Goal: Transaction & Acquisition: Book appointment/travel/reservation

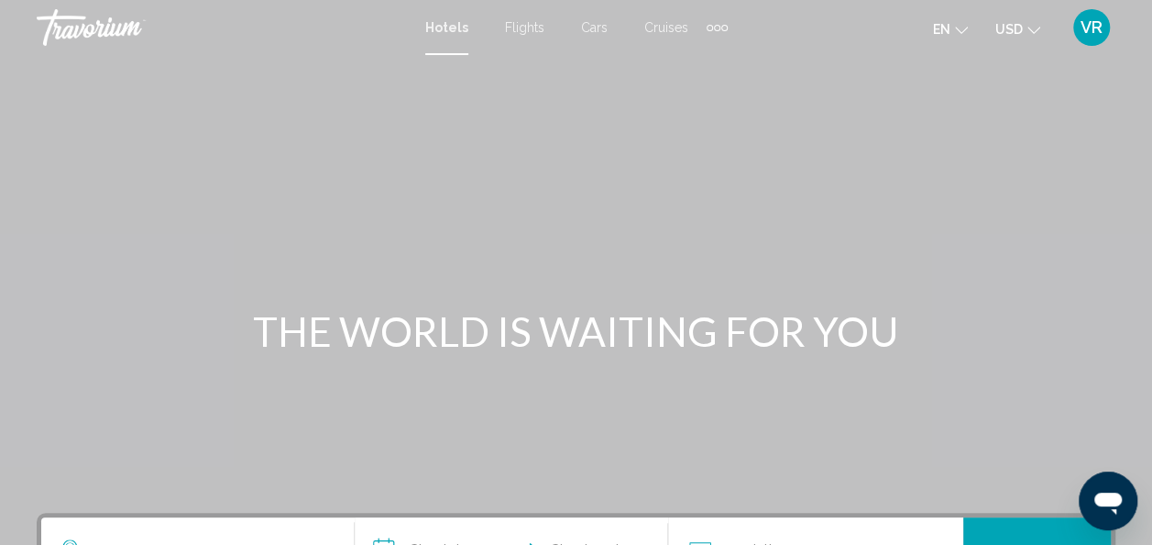
click at [451, 25] on span "Hotels" at bounding box center [446, 27] width 43 height 15
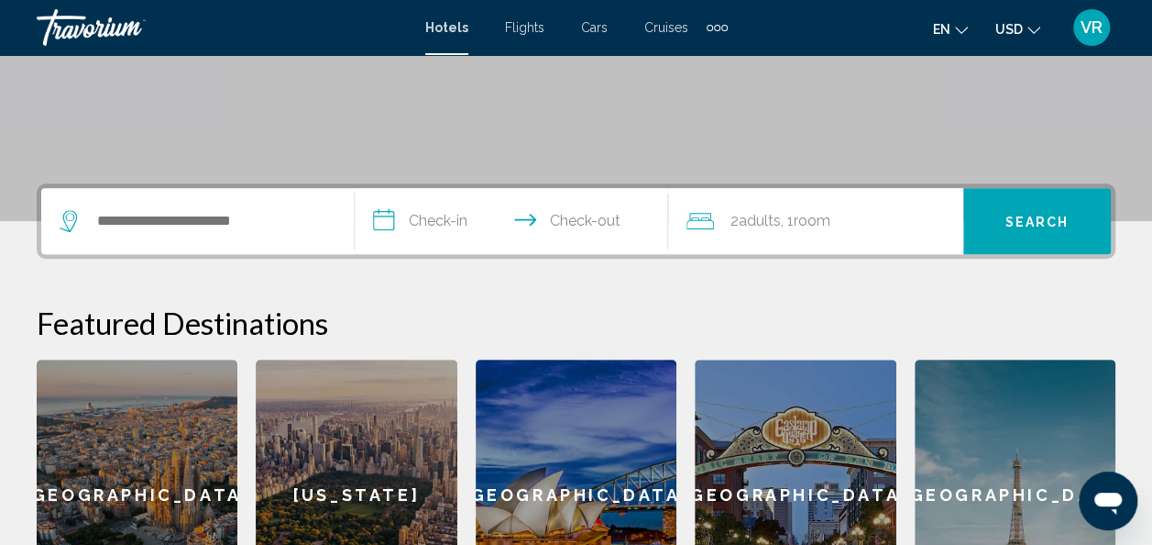
scroll to position [330, 0]
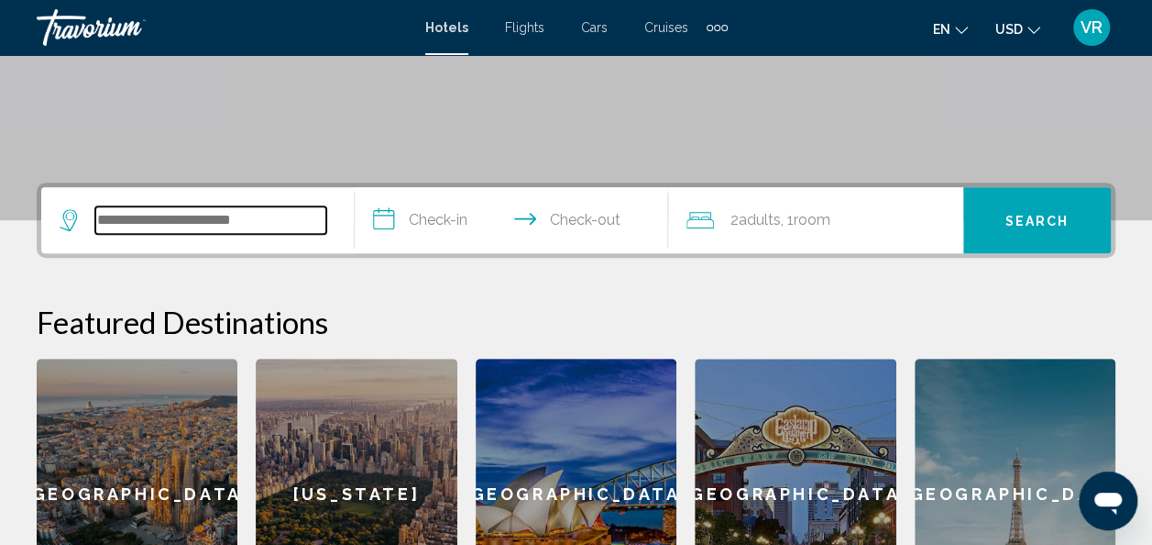
click at [270, 222] on input "Search widget" at bounding box center [210, 220] width 231 height 28
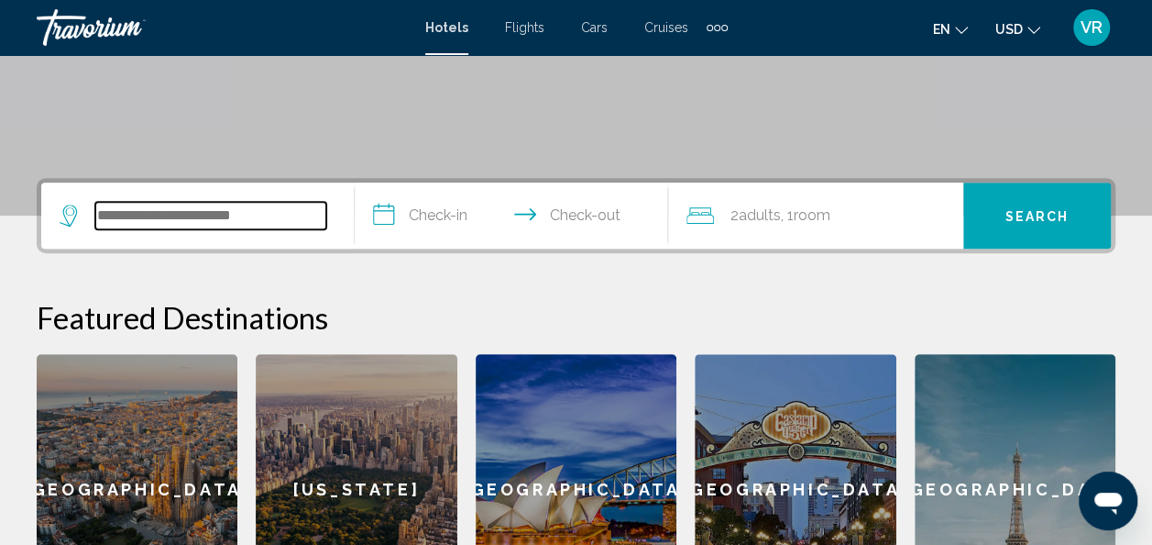
scroll to position [453, 0]
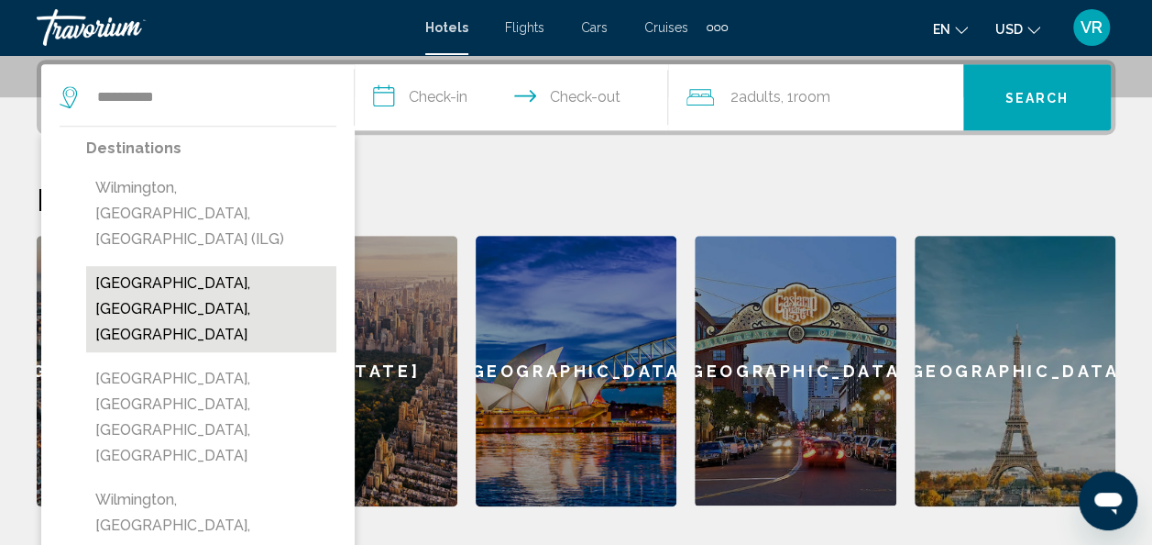
click at [266, 266] on button "[GEOGRAPHIC_DATA], [GEOGRAPHIC_DATA], [GEOGRAPHIC_DATA]" at bounding box center [211, 309] width 250 height 86
type input "**********"
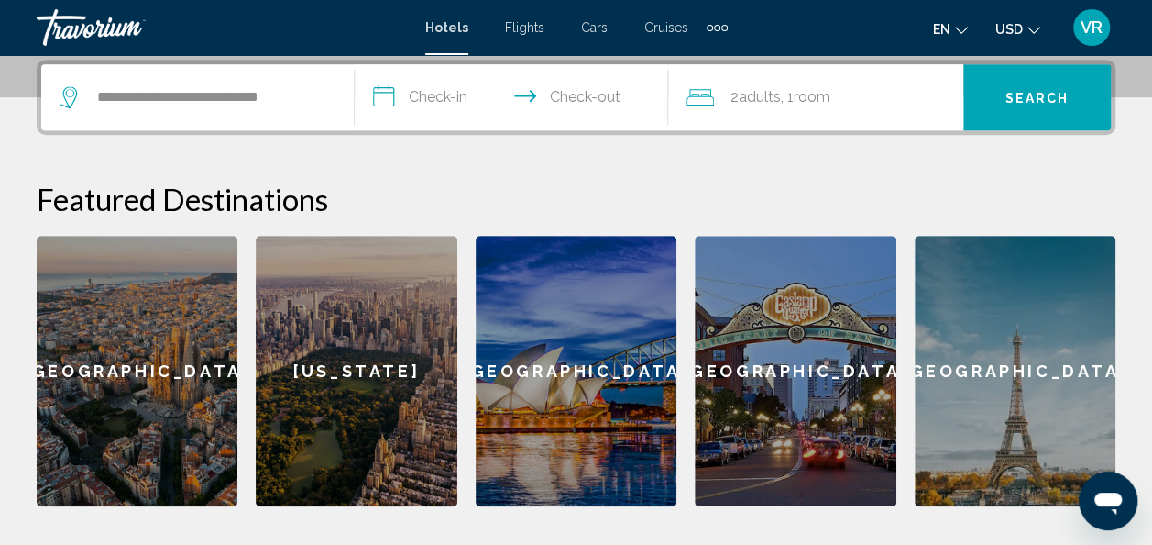
click at [457, 107] on input "**********" at bounding box center [515, 100] width 321 height 72
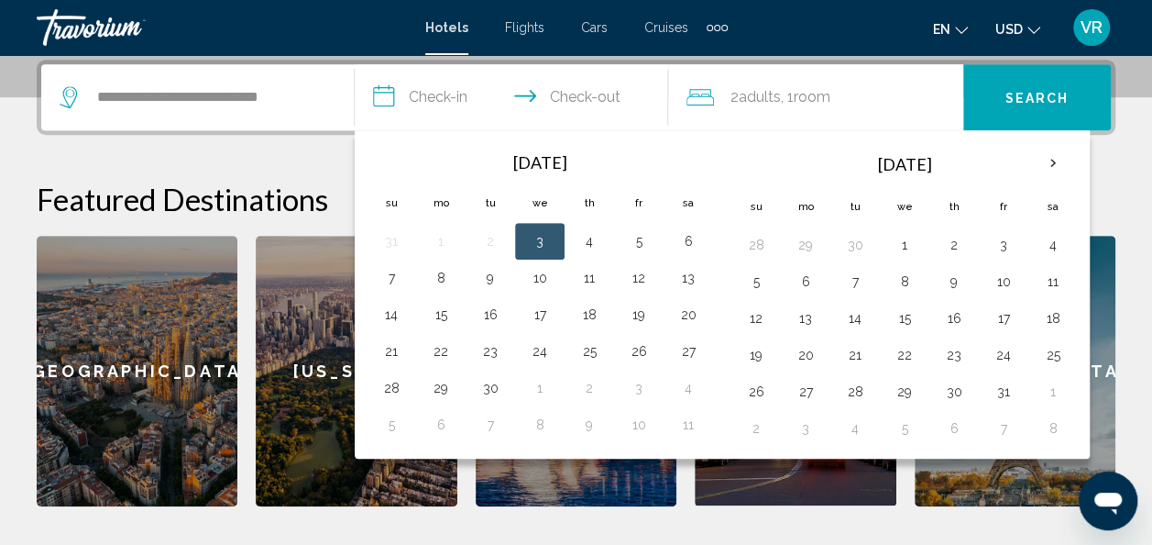
click at [1000, 282] on button "10" at bounding box center [1003, 282] width 29 height 26
click at [798, 325] on button "13" at bounding box center [805, 318] width 29 height 26
type input "**********"
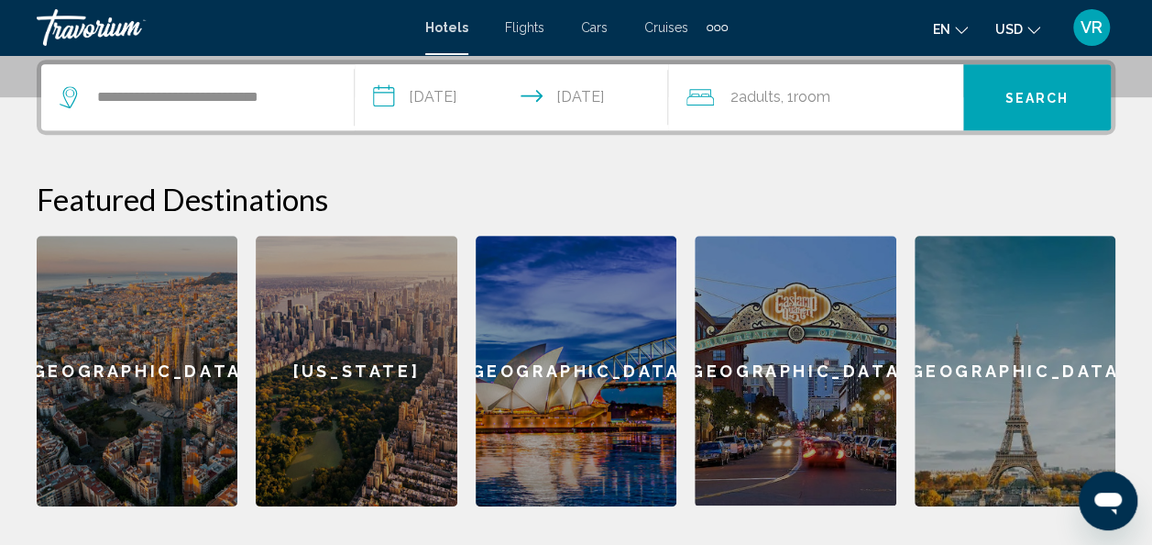
click at [847, 117] on div "2 Adult Adults , 1 Room rooms" at bounding box center [825, 97] width 277 height 66
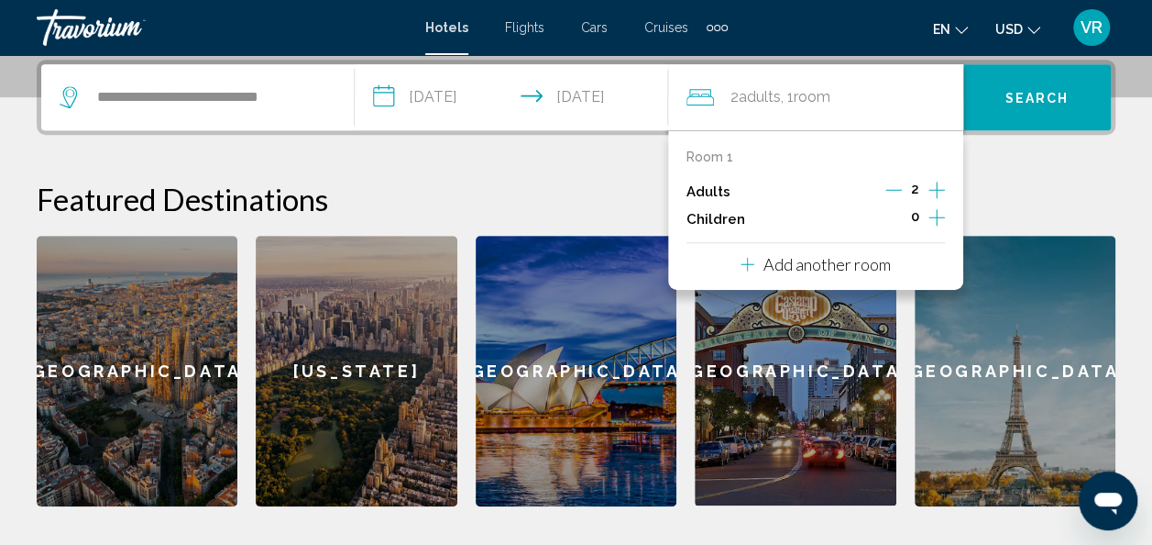
click at [940, 229] on button "Increment children" at bounding box center [937, 219] width 17 height 28
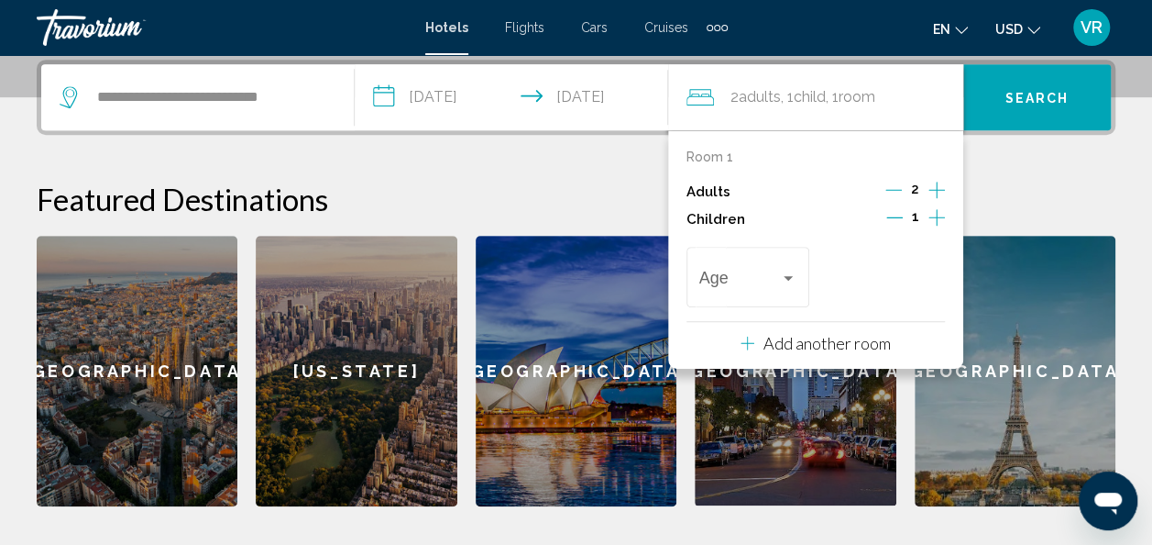
click at [933, 224] on icon "Increment children" at bounding box center [937, 217] width 17 height 22
click at [785, 273] on div "Travelers: 2 adults, 2 children" at bounding box center [788, 277] width 17 height 15
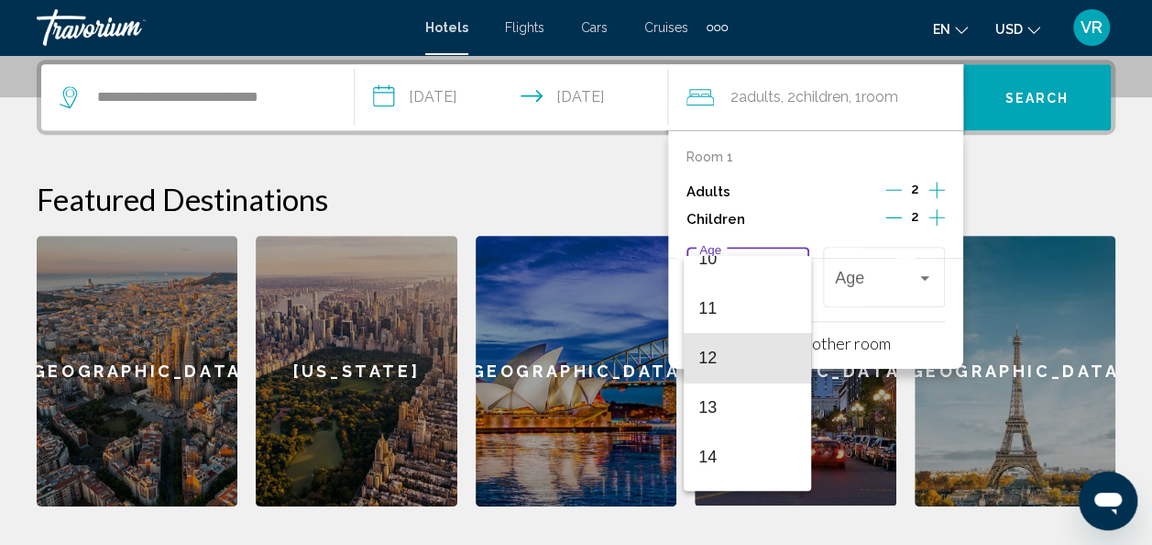
scroll to position [570, 0]
click at [745, 355] on span "13" at bounding box center [748, 354] width 98 height 50
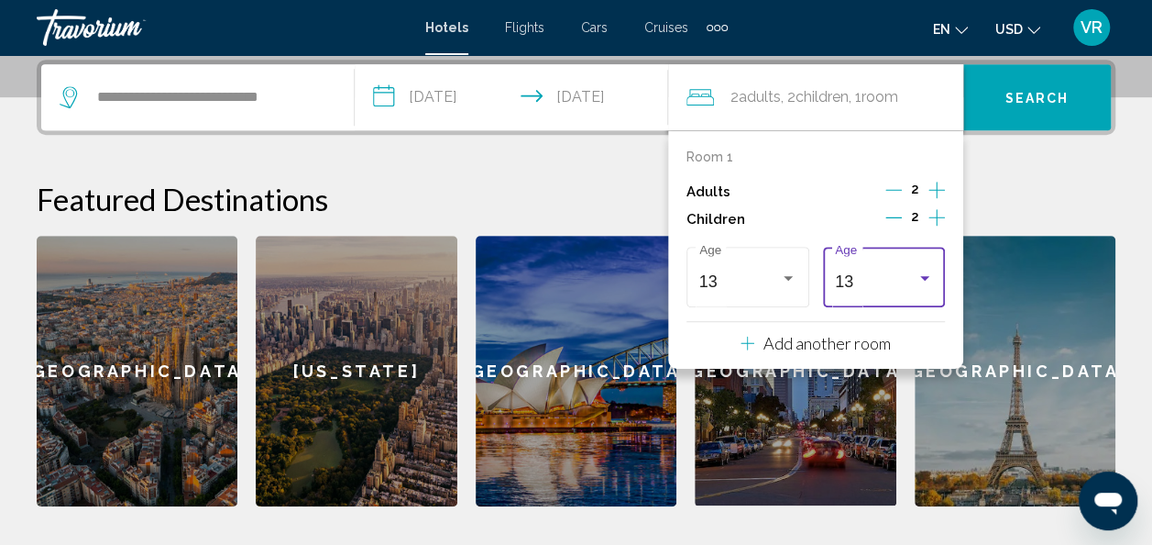
click at [1070, 167] on div "**********" at bounding box center [576, 283] width 1152 height 446
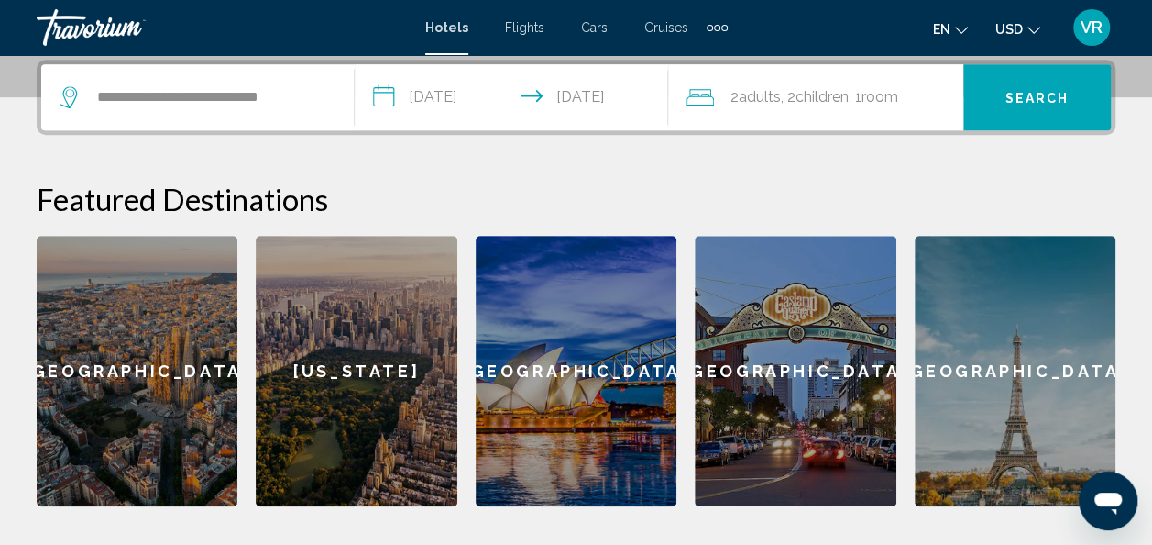
click at [1052, 97] on span "Search" at bounding box center [1038, 98] width 64 height 15
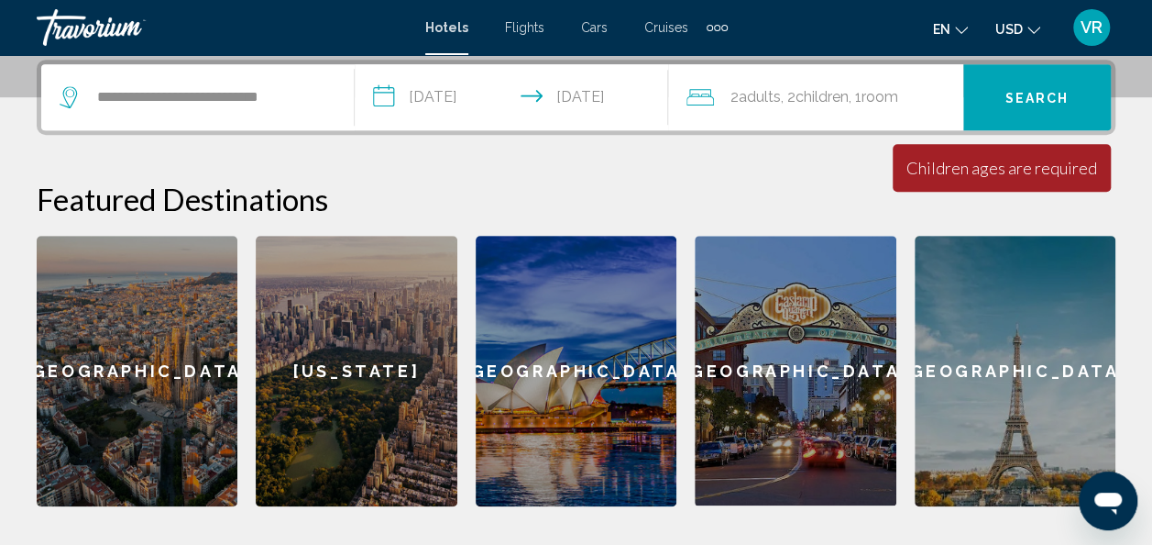
click at [896, 110] on div "2 Adult Adults , 2 Child Children , 1 Room rooms" at bounding box center [825, 97] width 277 height 66
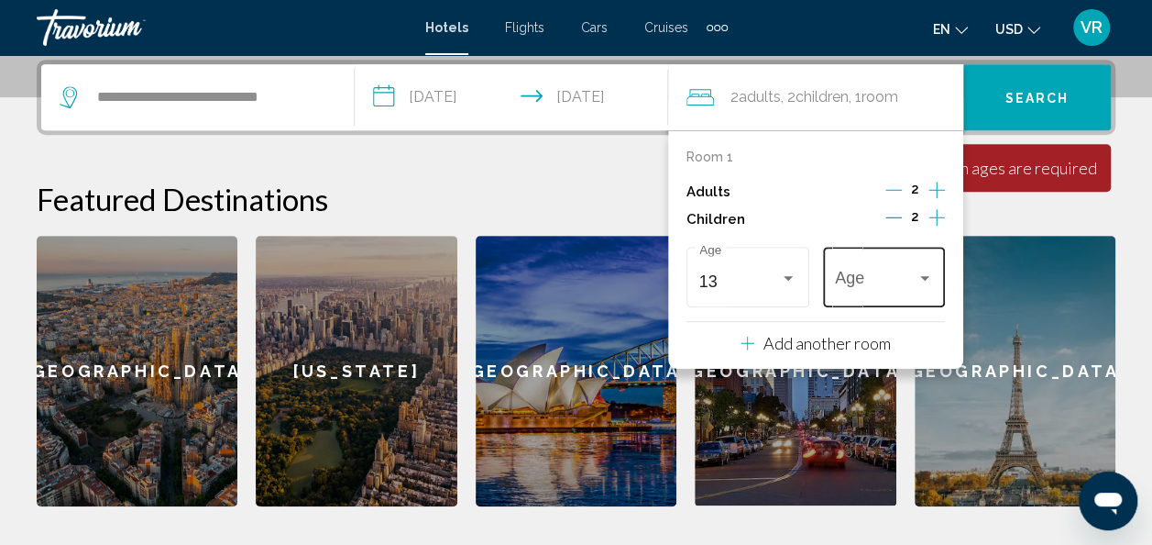
click at [908, 284] on span "Travelers: 2 adults, 2 children" at bounding box center [876, 281] width 82 height 18
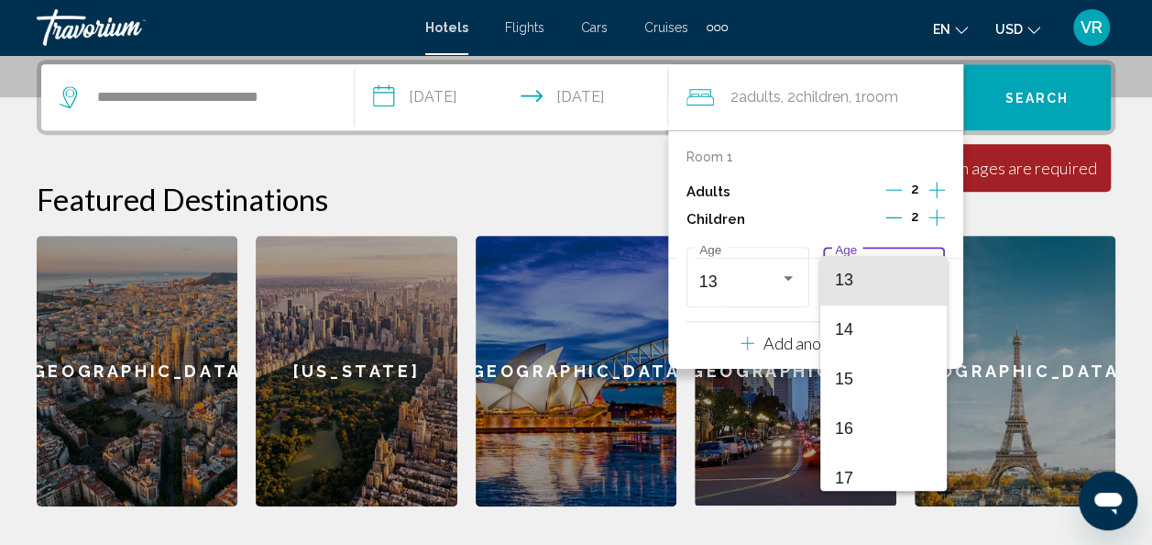
scroll to position [645, 0]
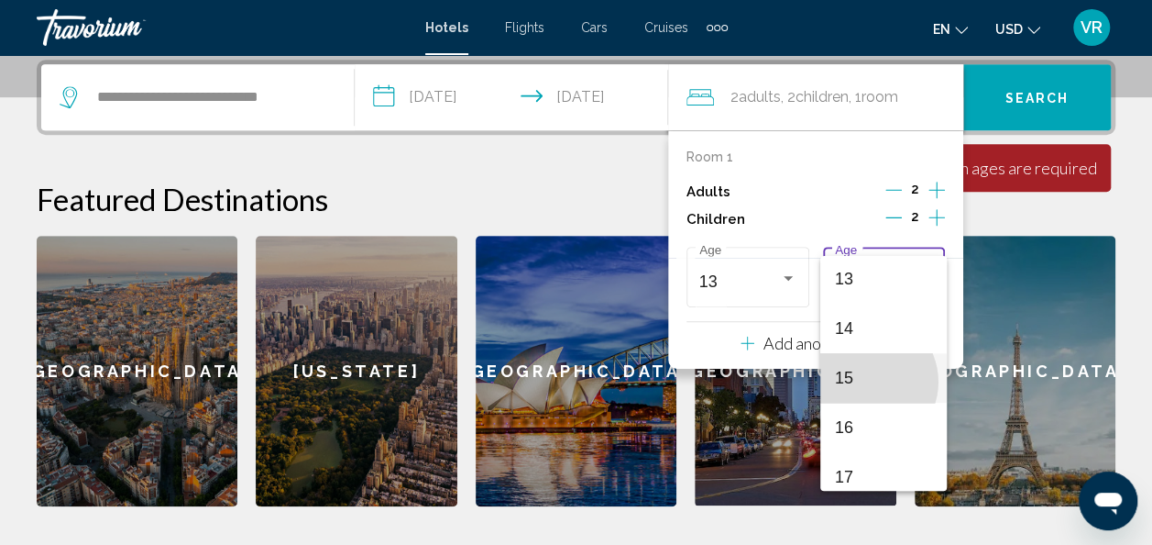
click at [866, 380] on span "15" at bounding box center [884, 378] width 98 height 50
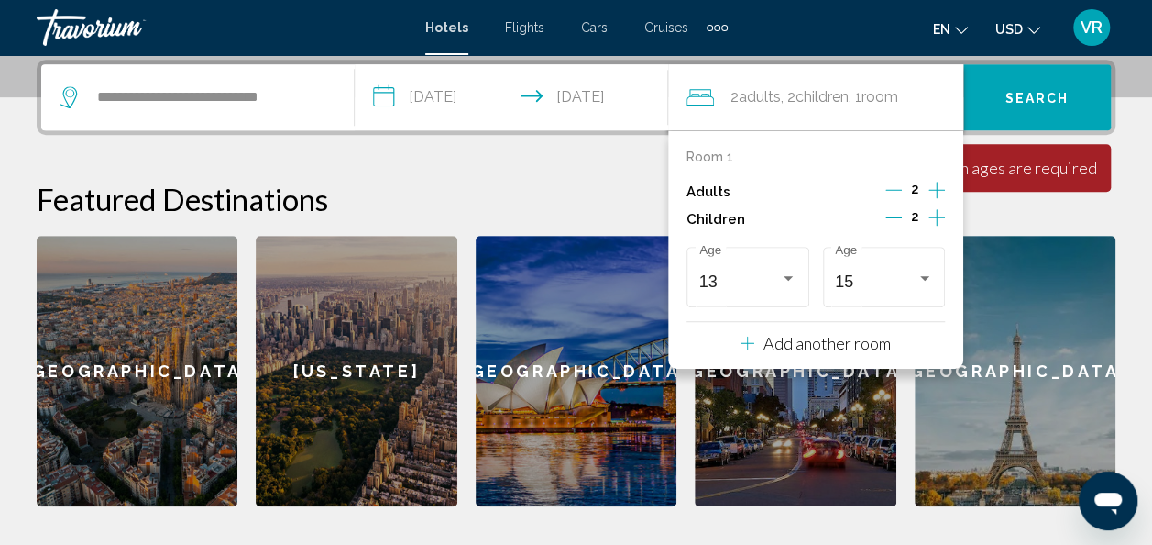
click at [1084, 221] on div "Featured Destinations [GEOGRAPHIC_DATA] [US_STATE] [GEOGRAPHIC_DATA] [GEOGRAPHI…" at bounding box center [576, 343] width 1079 height 325
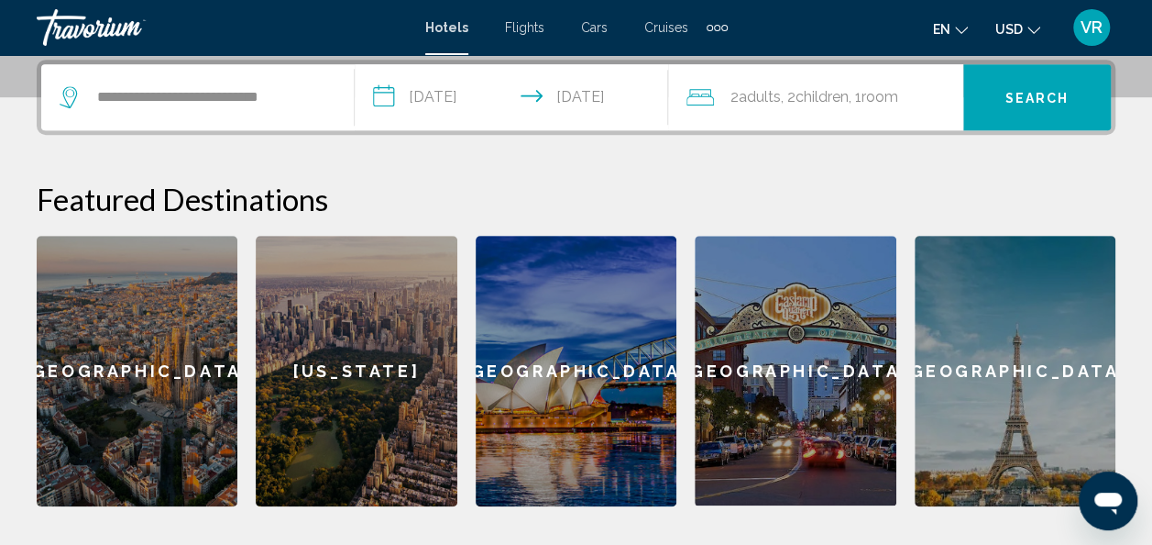
click at [1040, 96] on span "Search" at bounding box center [1038, 98] width 64 height 15
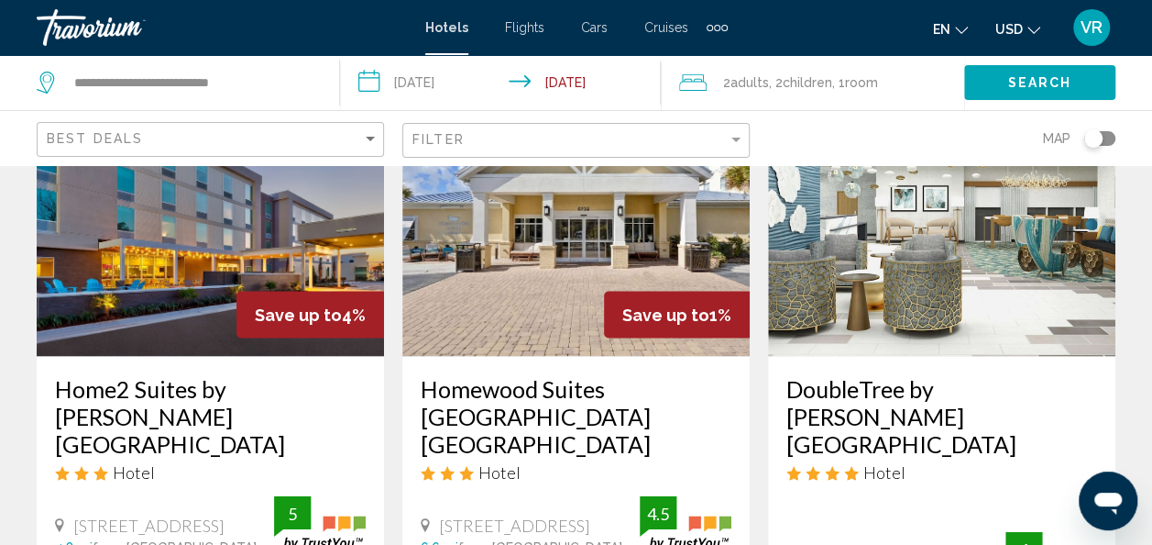
scroll to position [1659, 0]
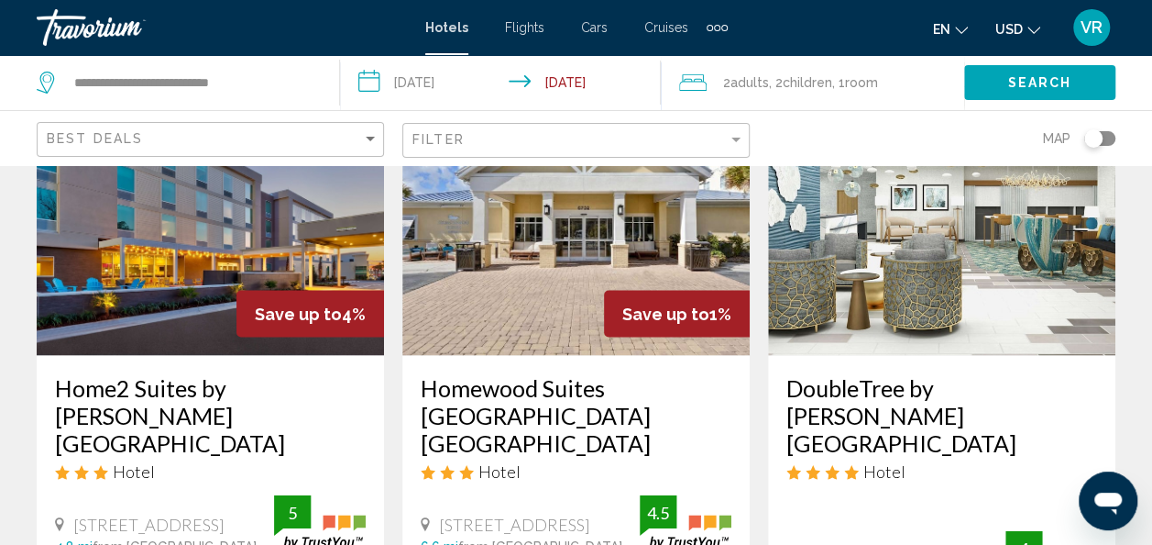
click at [1100, 138] on div "Toggle map" at bounding box center [1093, 138] width 18 height 18
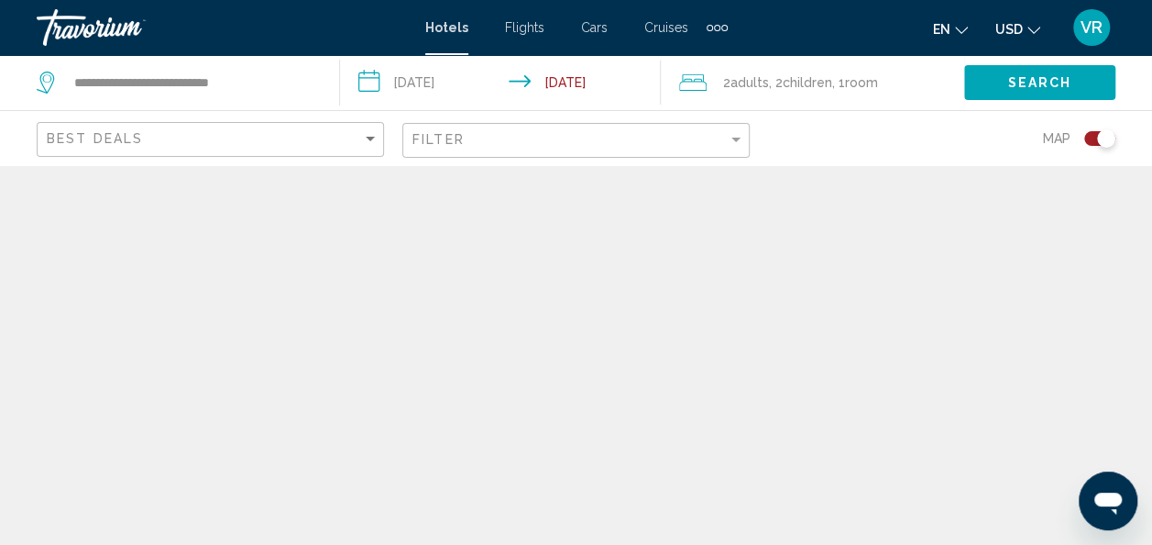
scroll to position [0, 0]
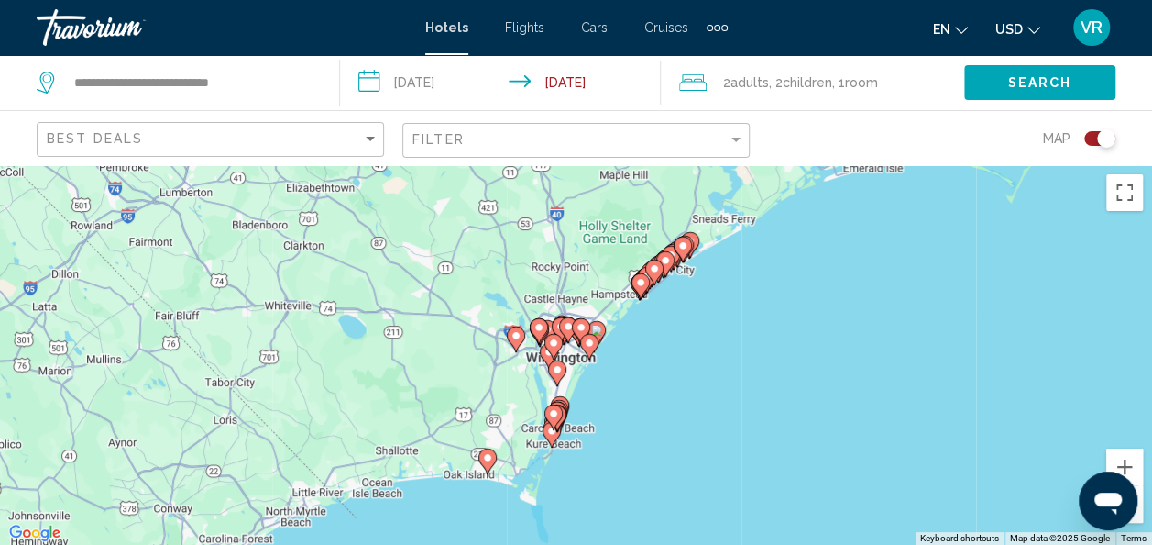
click at [1107, 136] on div "Toggle map" at bounding box center [1106, 138] width 18 height 18
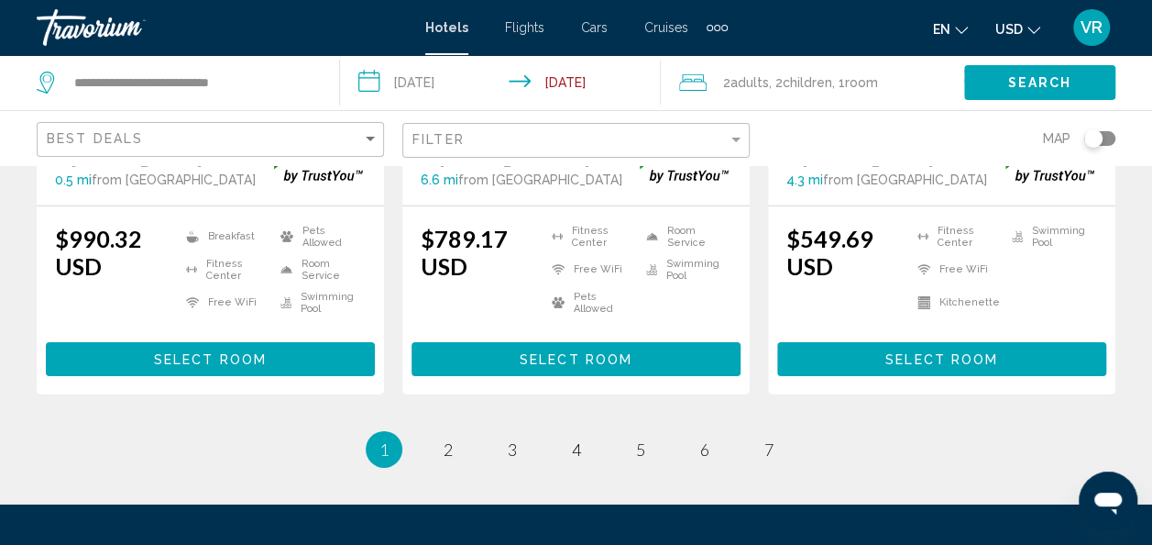
scroll to position [2772, 0]
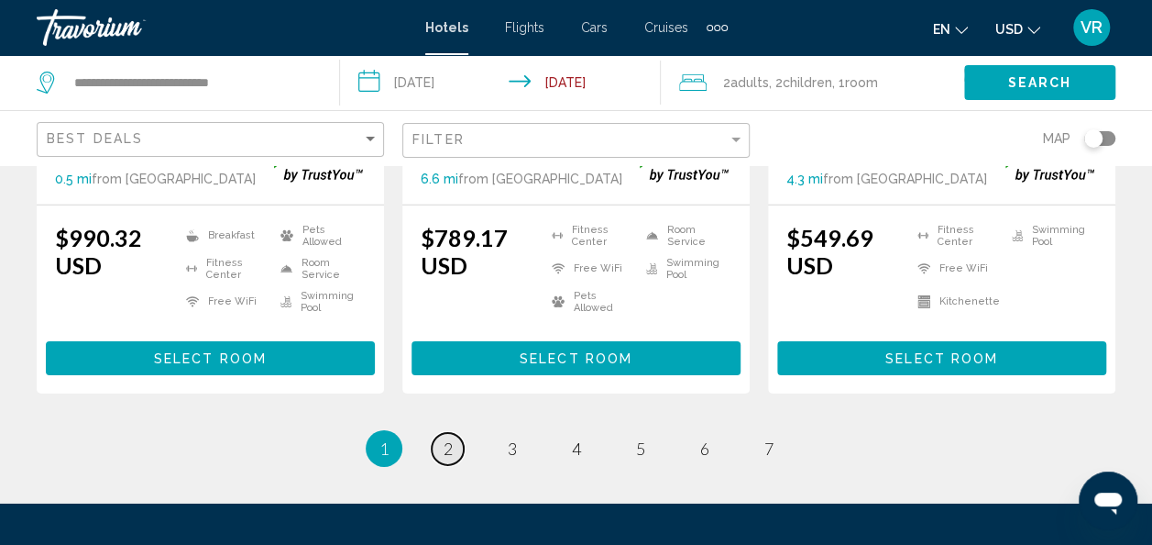
click at [446, 438] on span "2" at bounding box center [448, 448] width 9 height 20
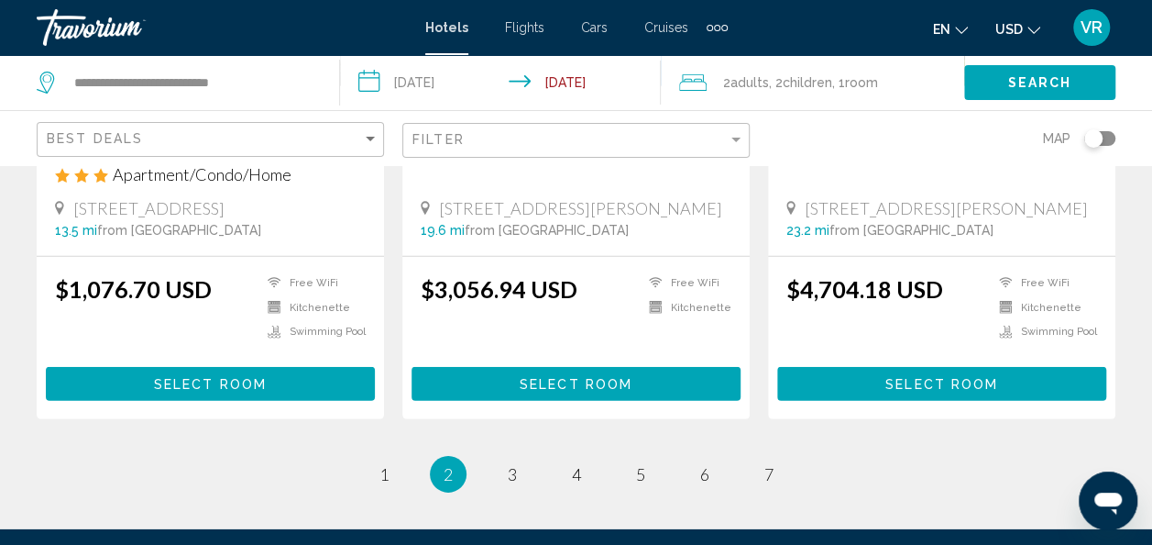
scroll to position [2594, 0]
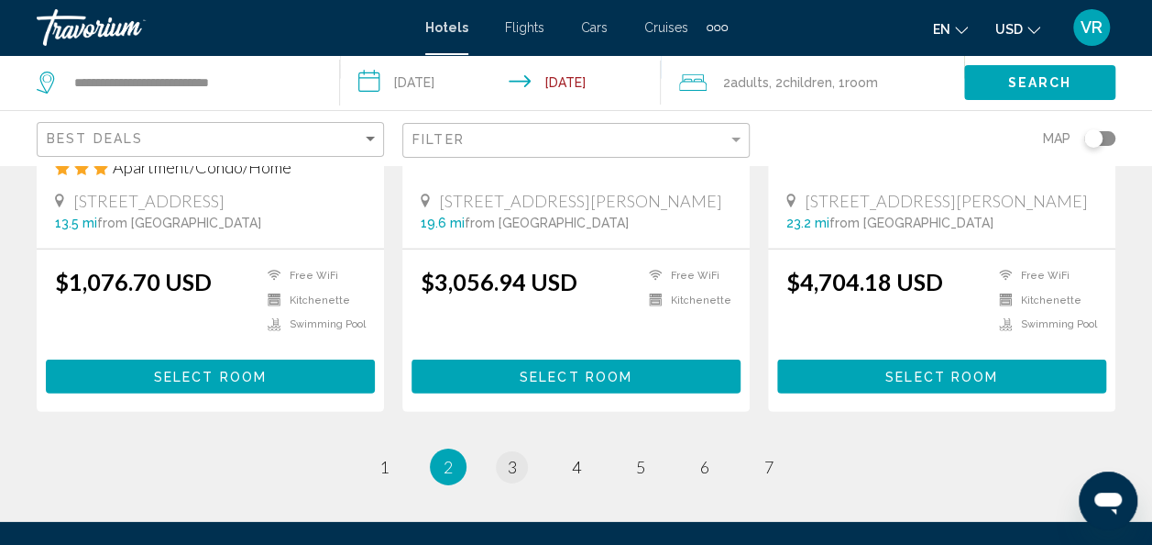
click at [501, 451] on link "page 3" at bounding box center [512, 467] width 32 height 32
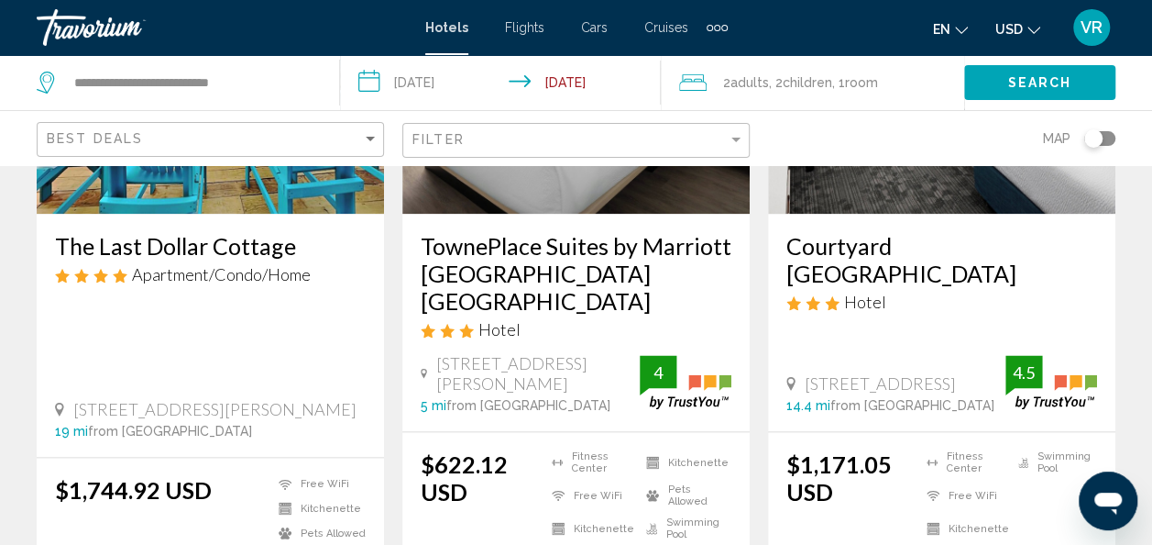
scroll to position [950, 0]
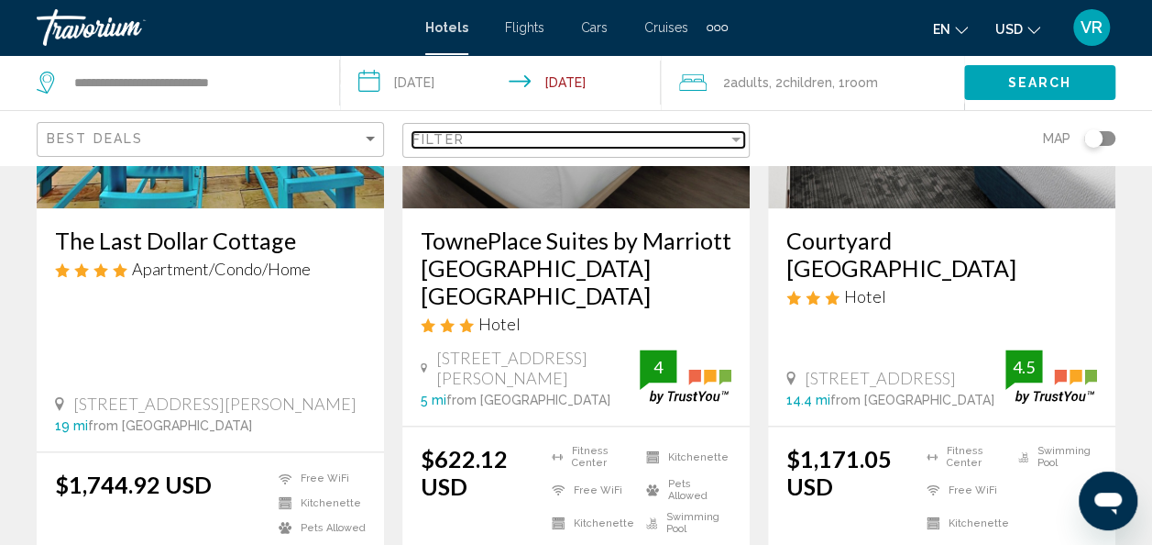
click at [726, 146] on div "Filter" at bounding box center [570, 139] width 315 height 15
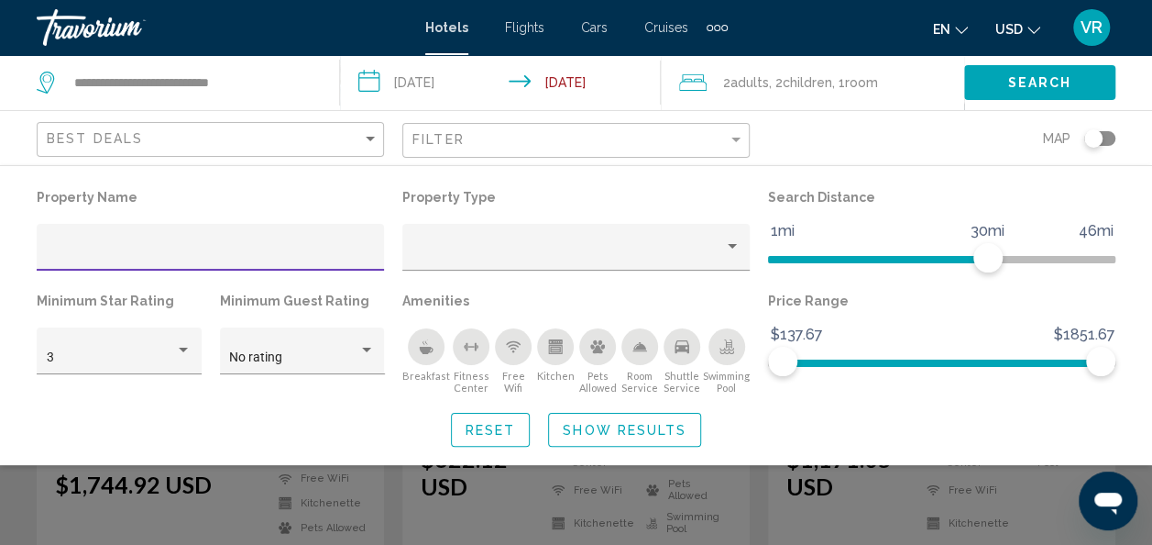
click at [647, 444] on button "Show Results" at bounding box center [624, 430] width 153 height 34
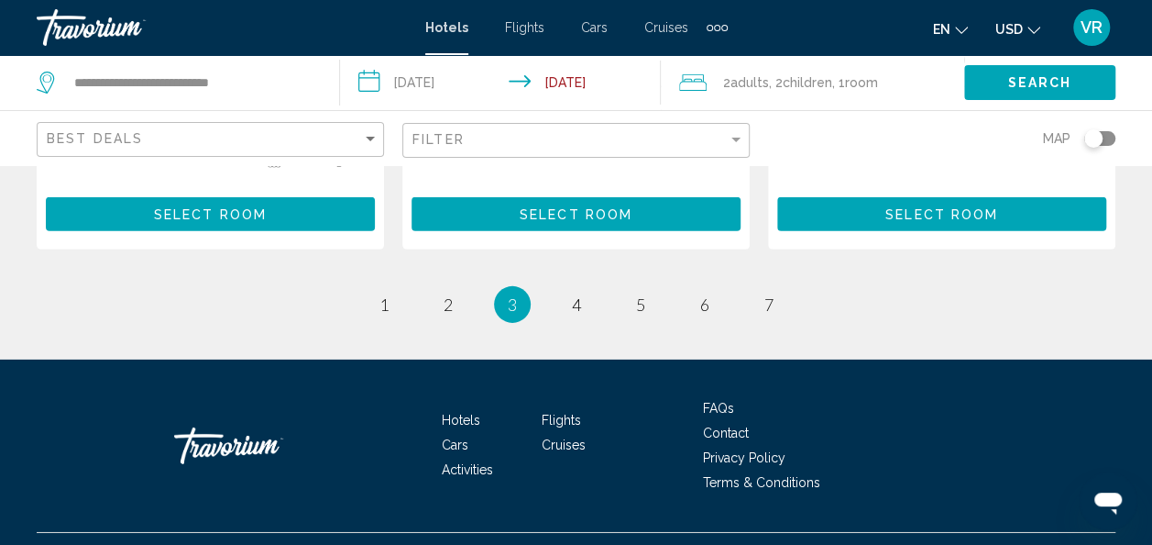
scroll to position [2723, 0]
